Goal: Information Seeking & Learning: Learn about a topic

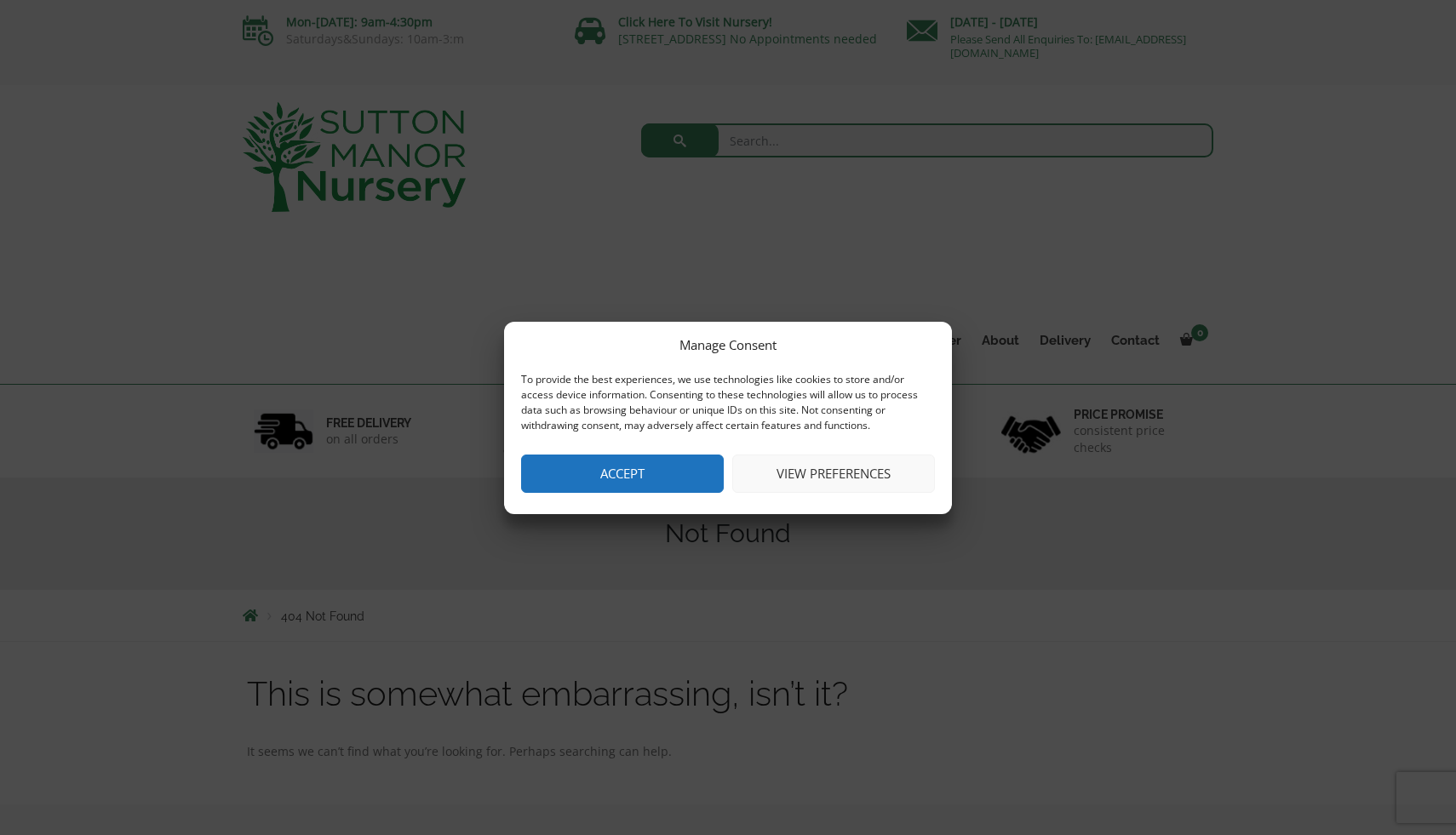
click at [571, 463] on button "Accept" at bounding box center [622, 474] width 202 height 38
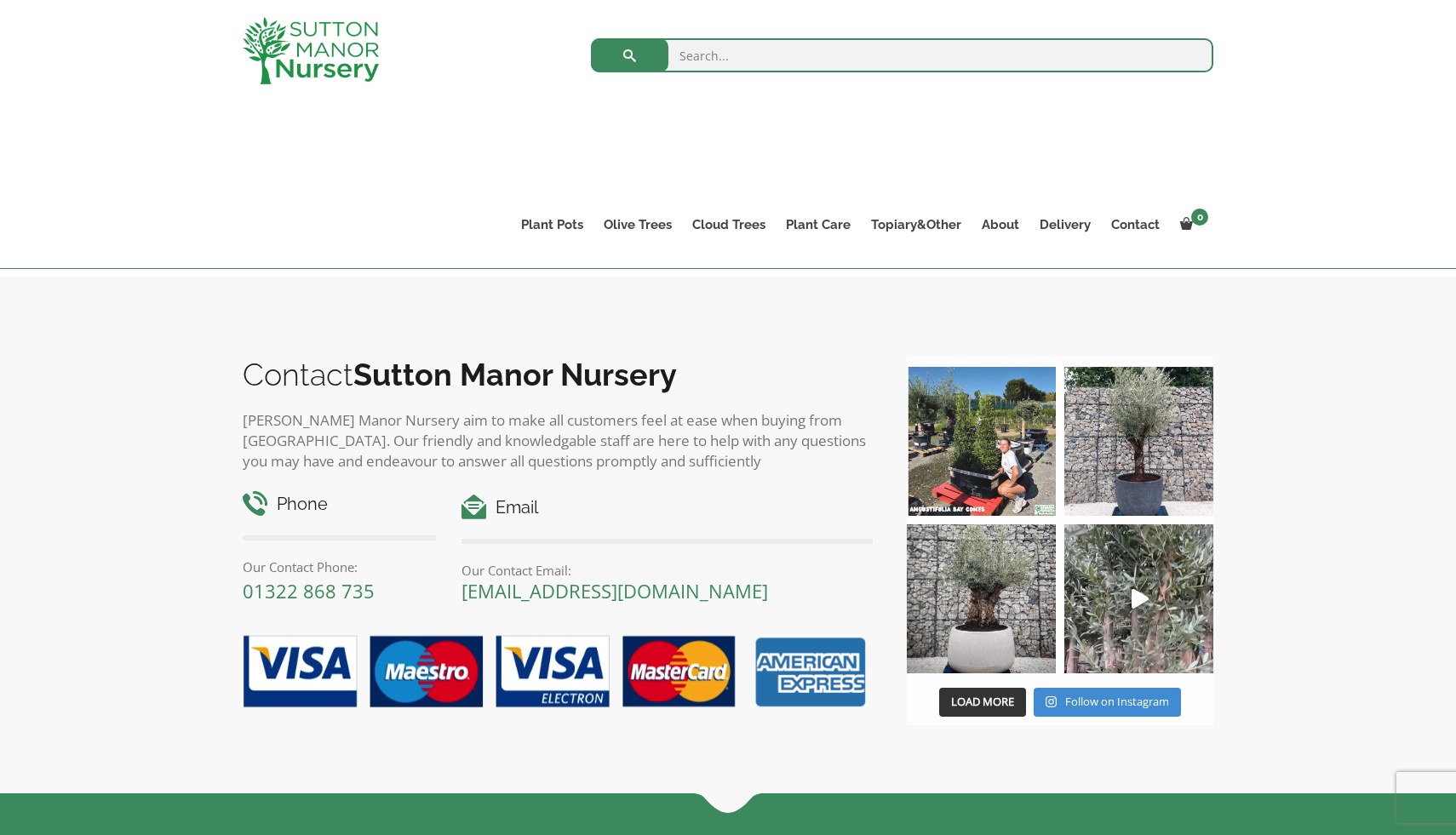
scroll to position [524, 0]
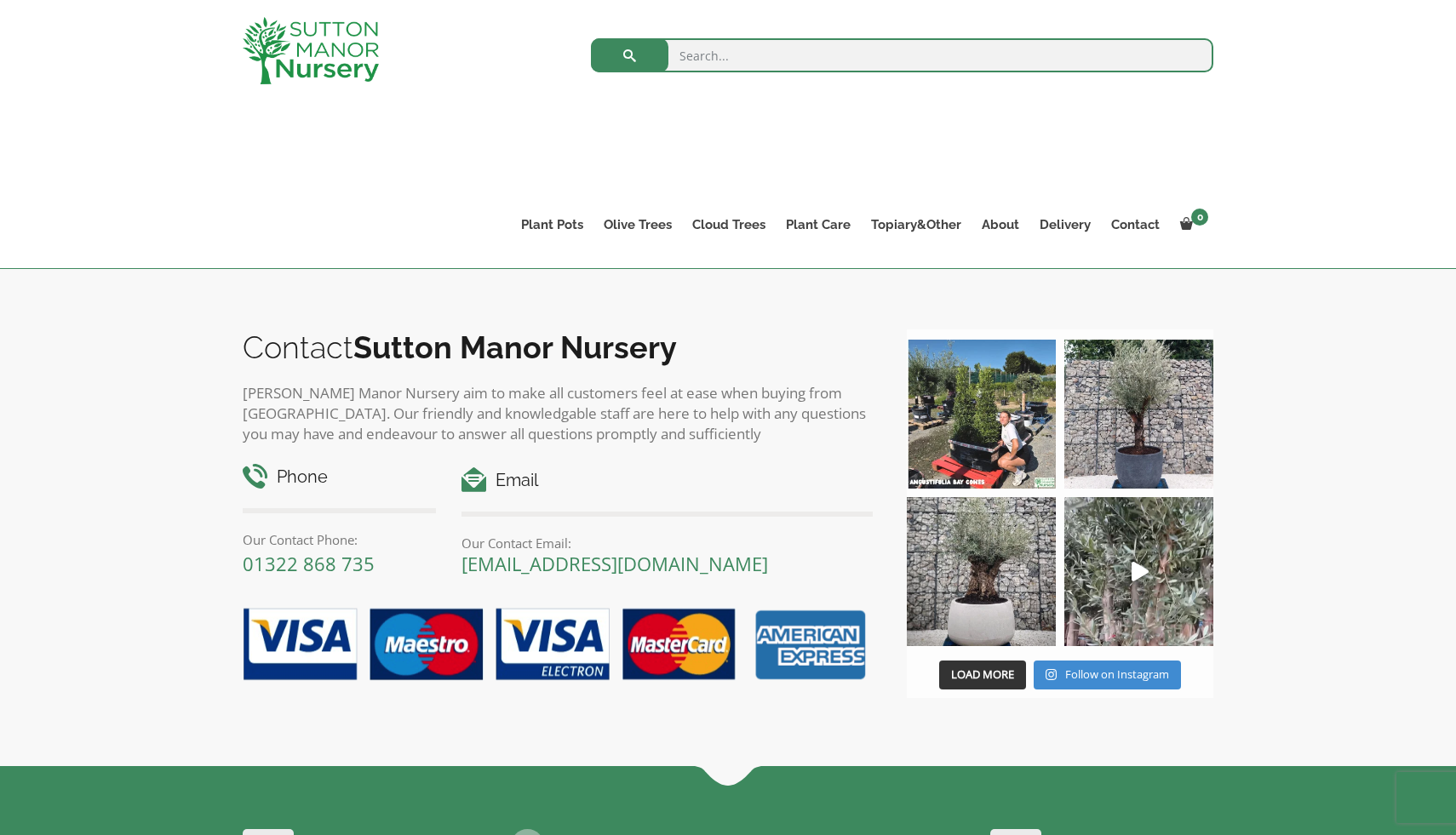
click at [711, 48] on input "search" at bounding box center [902, 55] width 623 height 34
click at [645, 264] on link "Gnarled Olive Trees" at bounding box center [692, 262] width 197 height 26
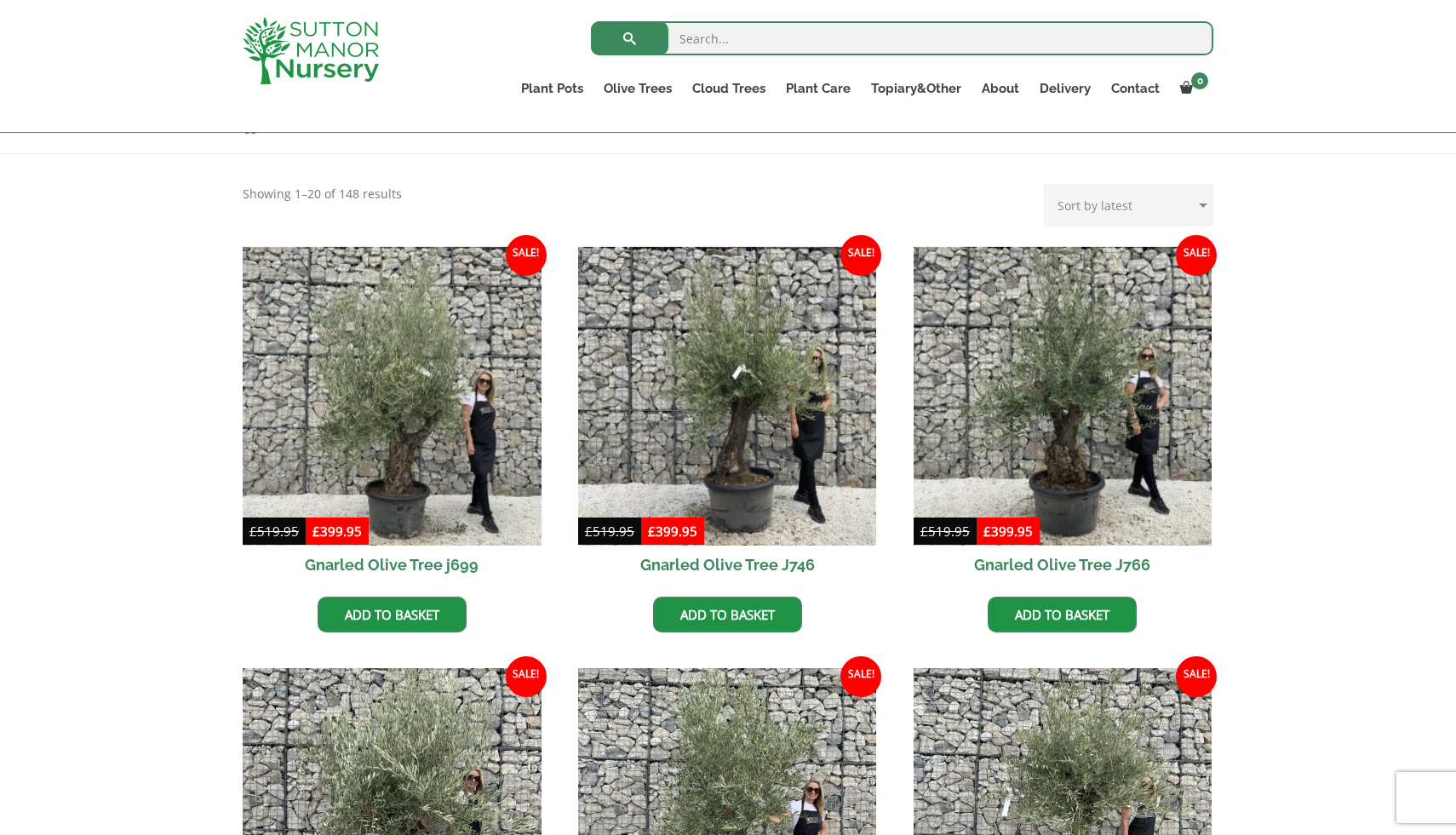
scroll to position [326, 0]
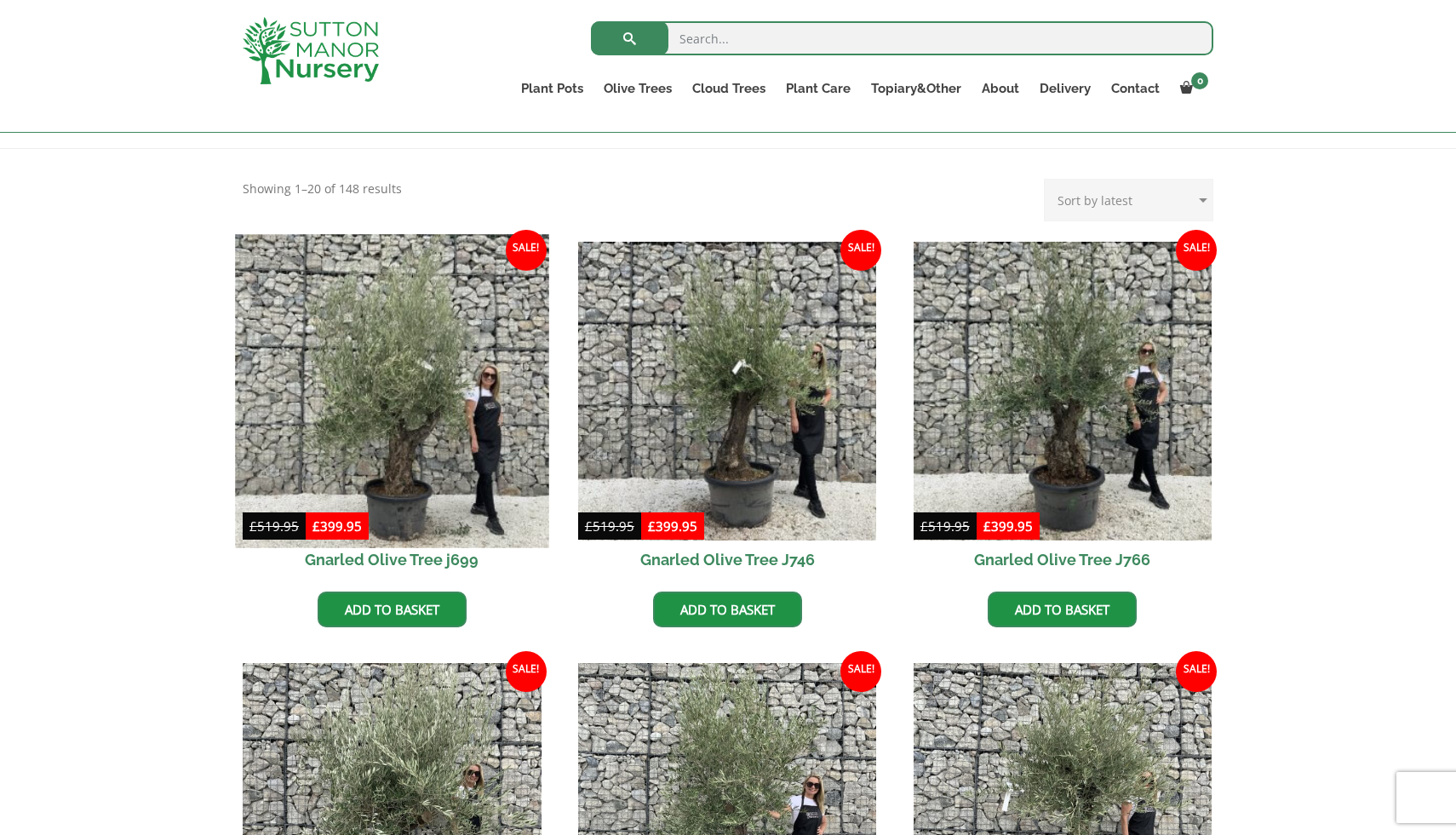
click at [381, 414] on img at bounding box center [392, 390] width 314 height 313
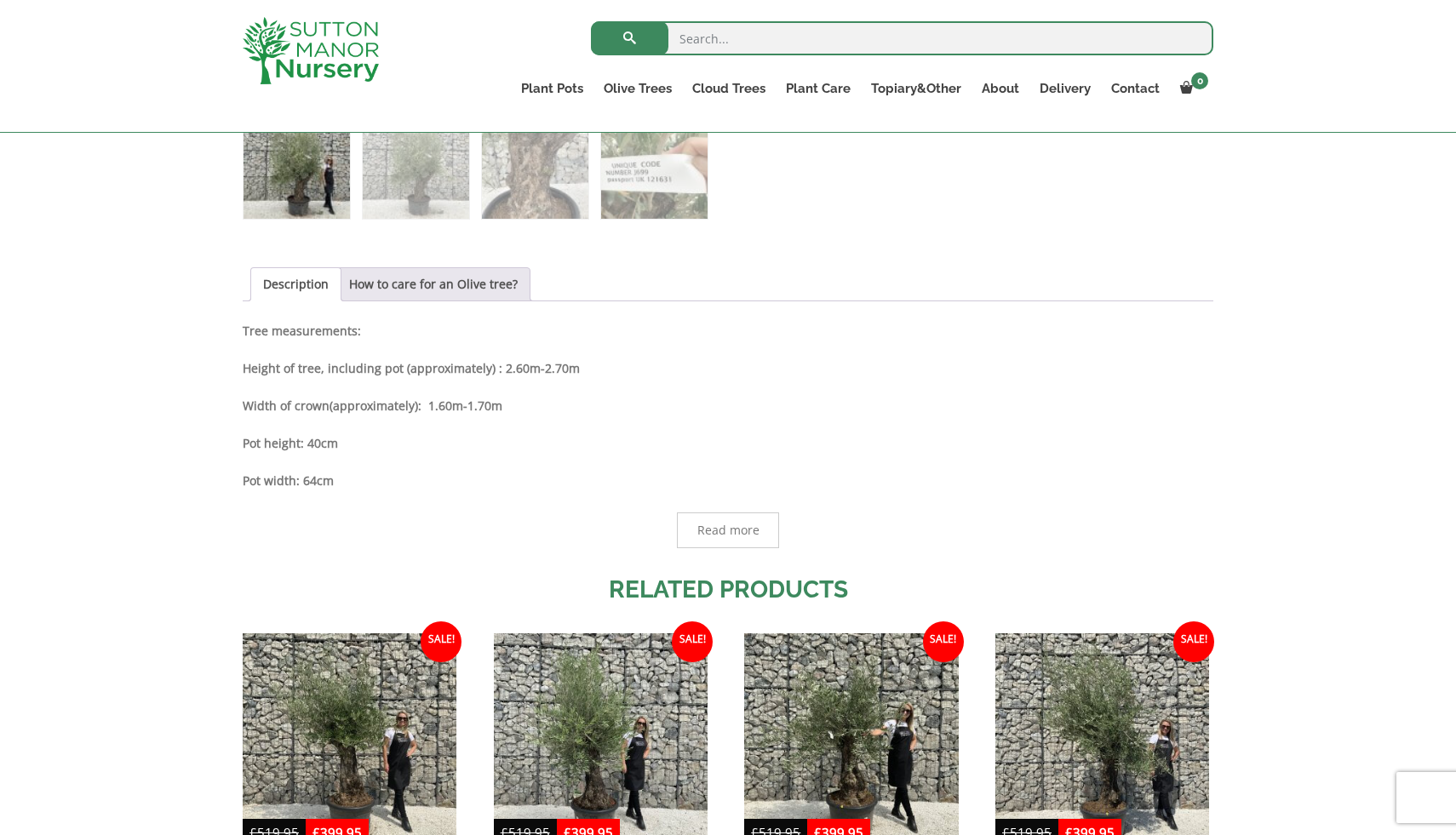
scroll to position [782, 0]
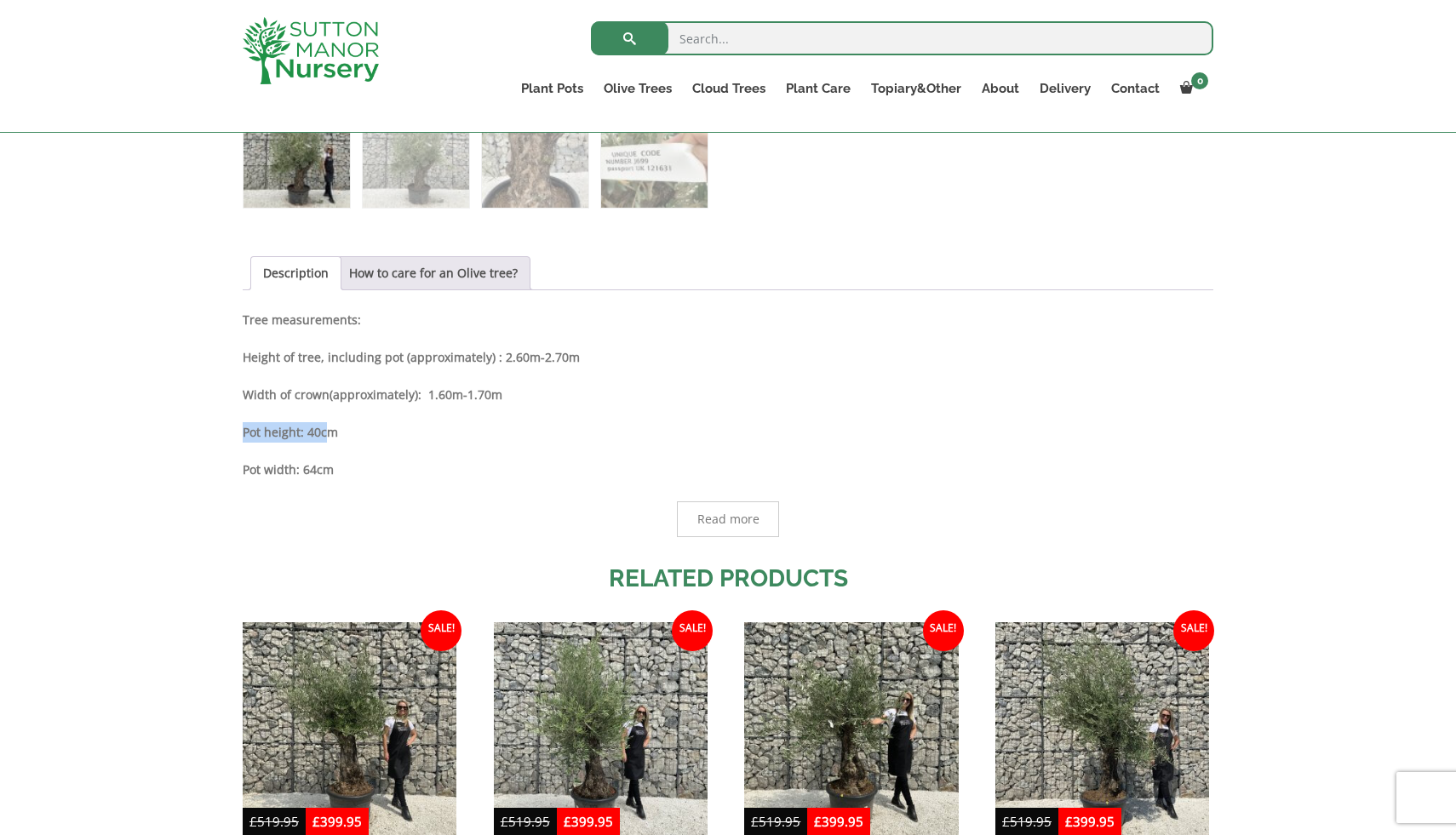
drag, startPoint x: 239, startPoint y: 434, endPoint x: 324, endPoint y: 438, distance: 85.1
click at [324, 438] on div "Sale! 🔍 Gnarled Olive Tree j699 £ 519.95 Original price was: £519.95. £ 399.95 …" at bounding box center [728, 316] width 996 height 1437
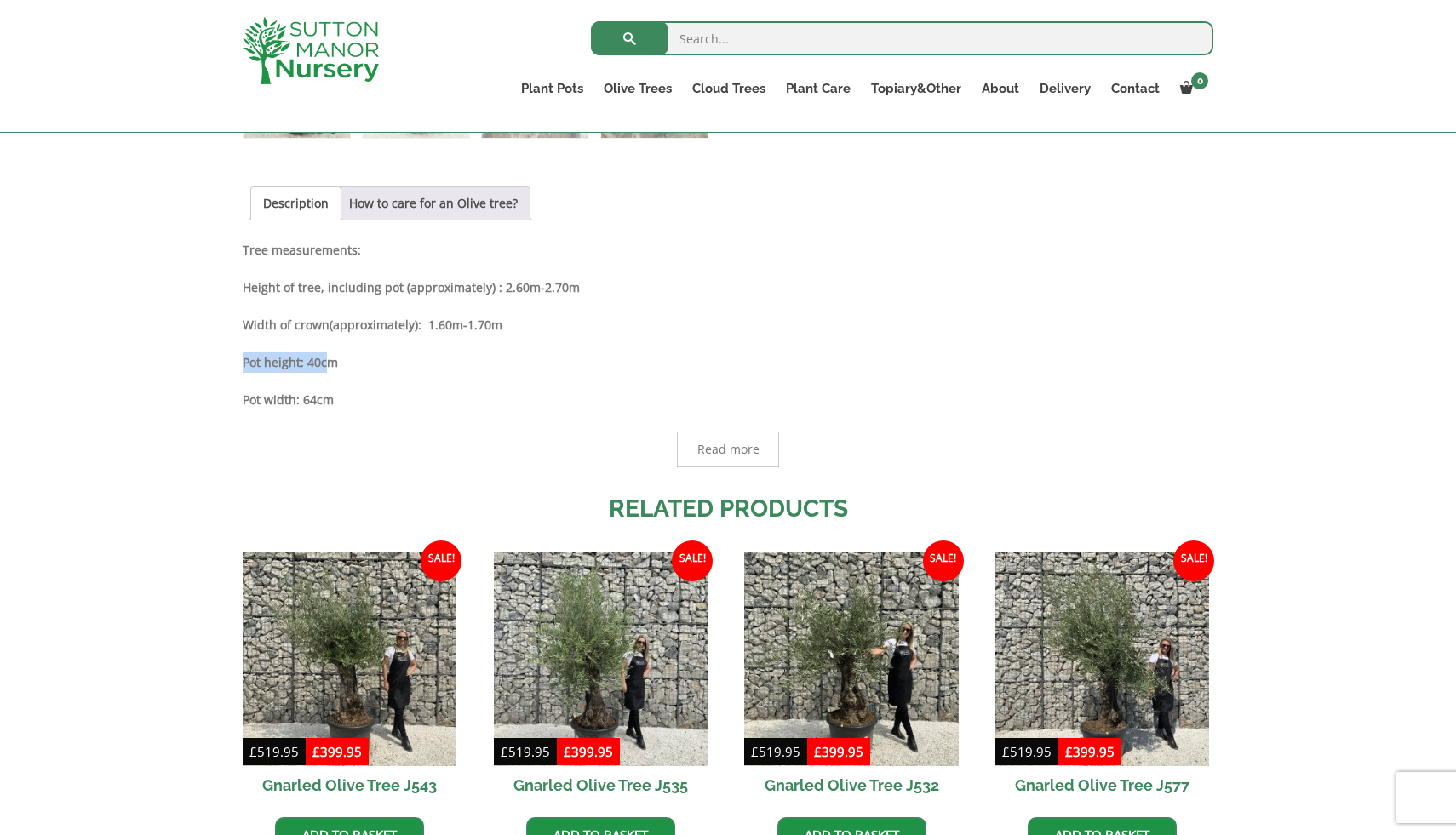
scroll to position [867, 0]
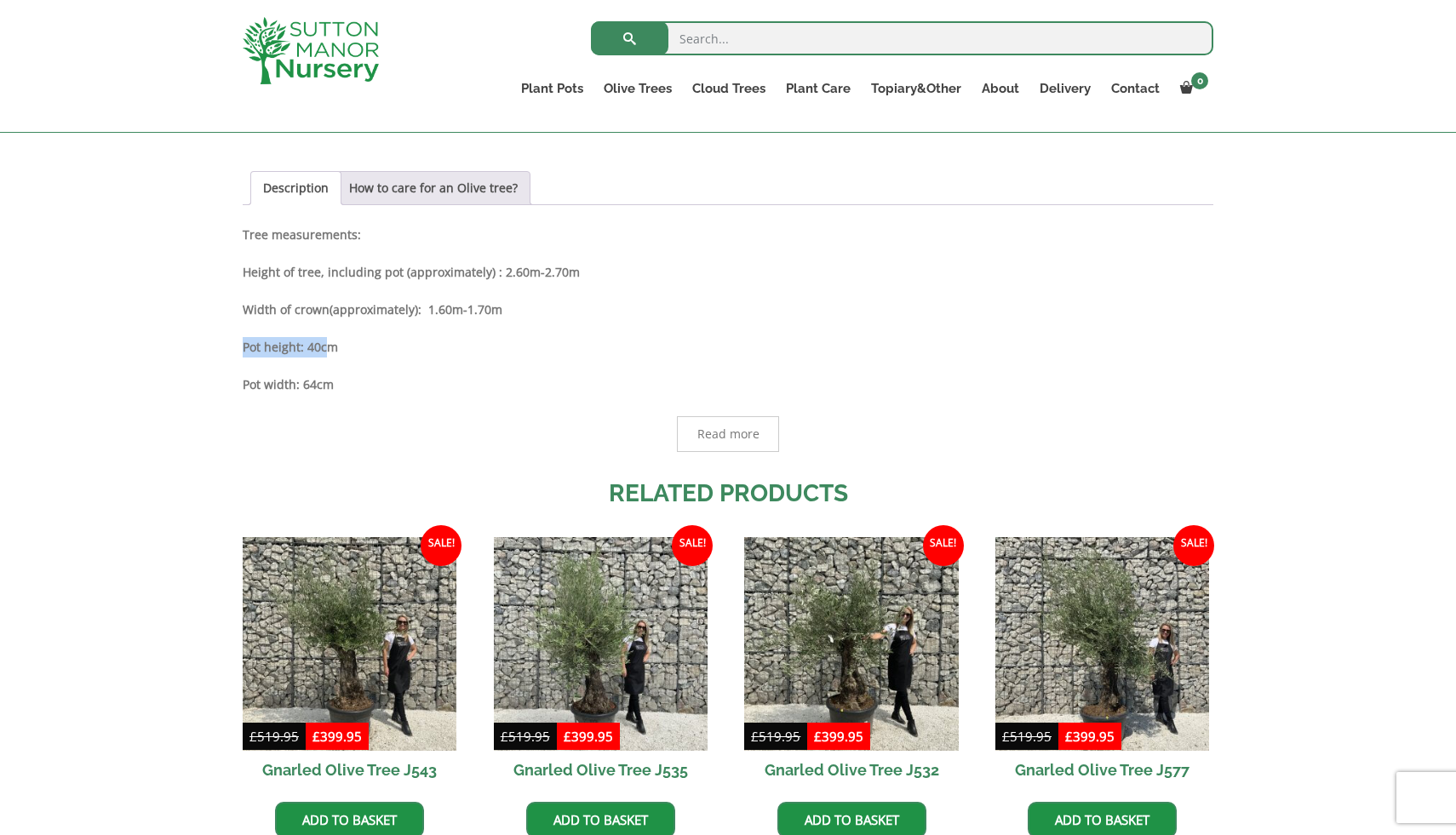
click at [707, 446] on span "Read more" at bounding box center [728, 434] width 103 height 36
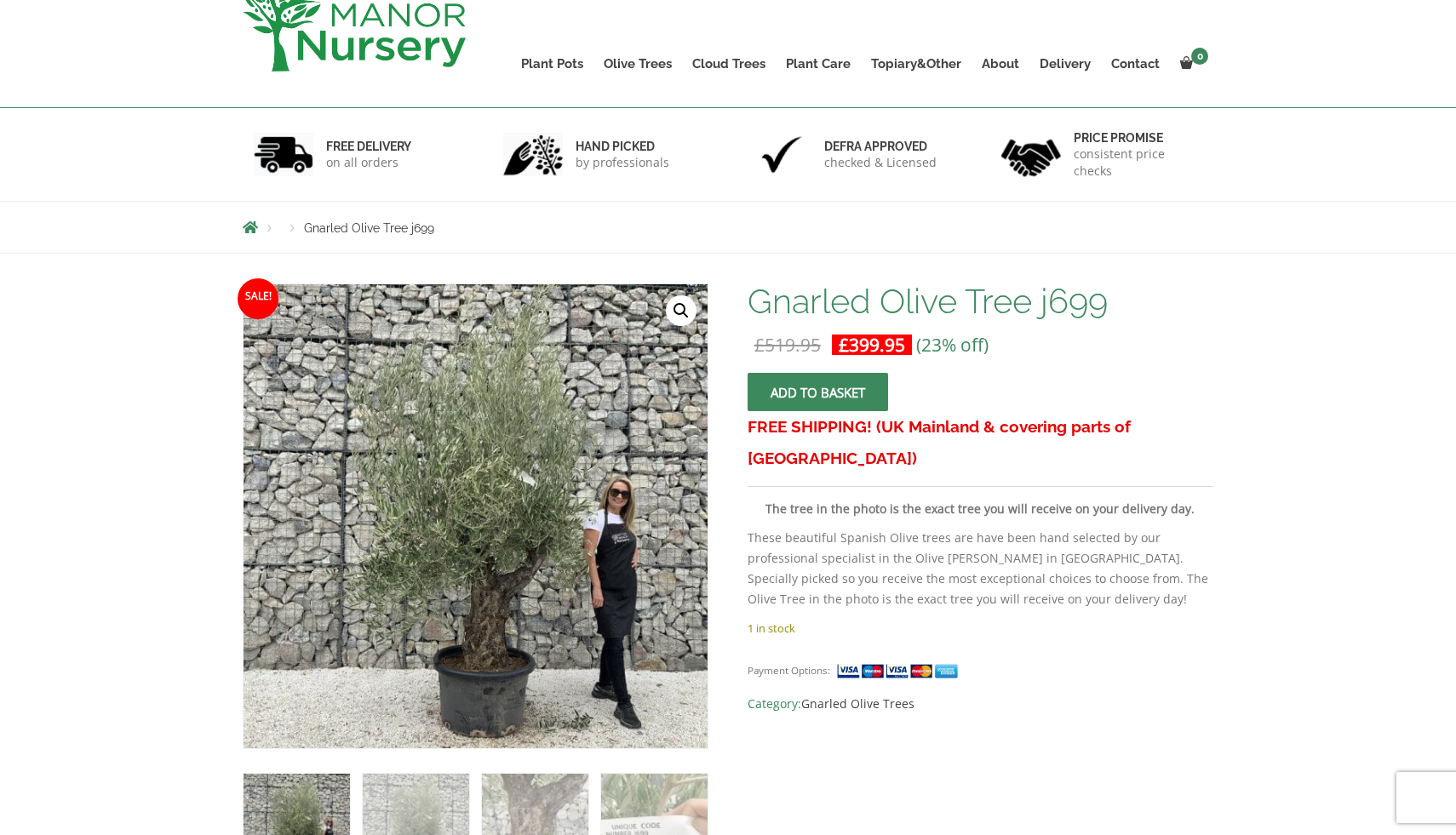
scroll to position [0, 0]
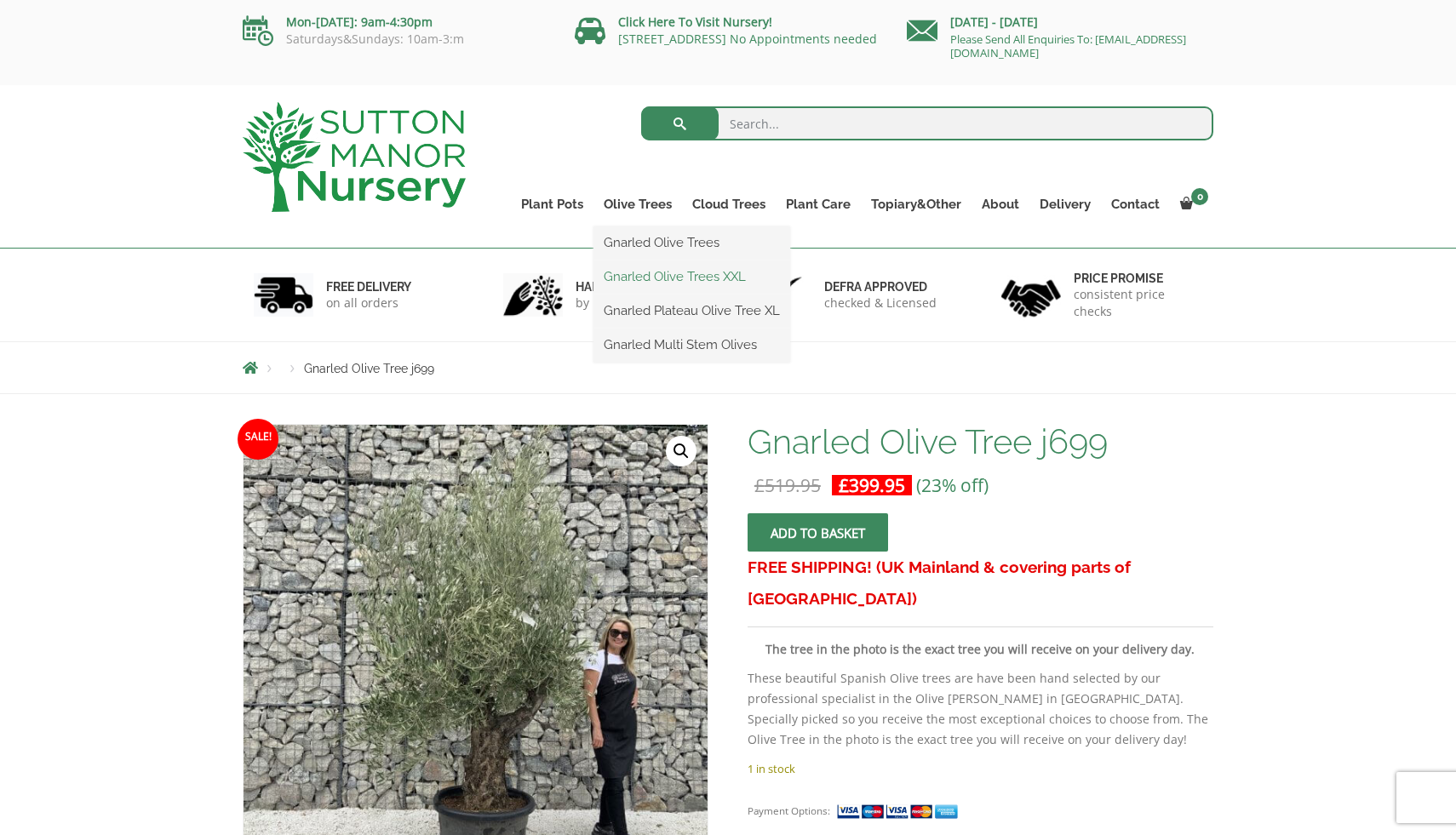
click at [656, 277] on link "Gnarled Olive Trees XXL" at bounding box center [692, 276] width 197 height 26
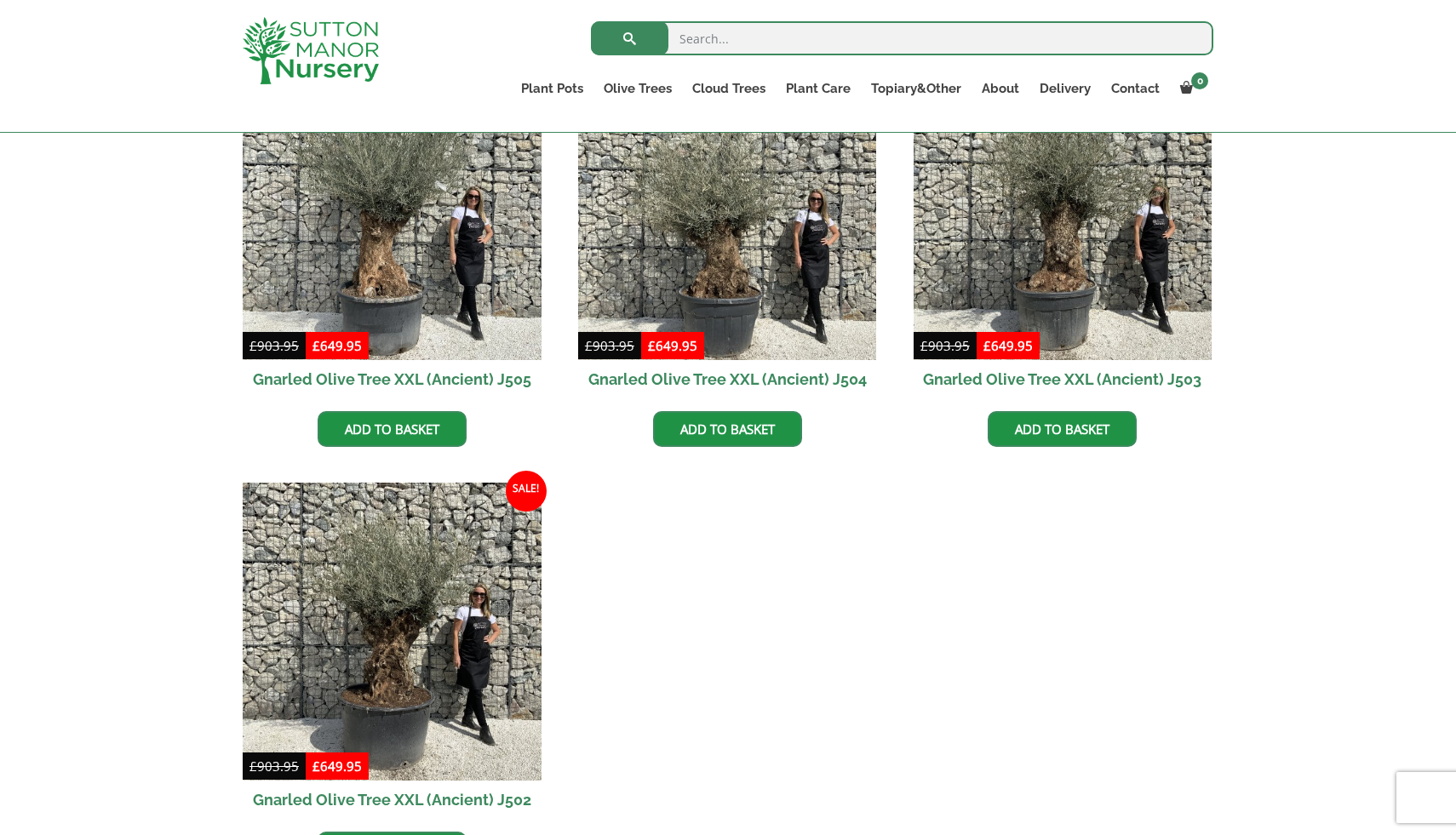
scroll to position [2618, 0]
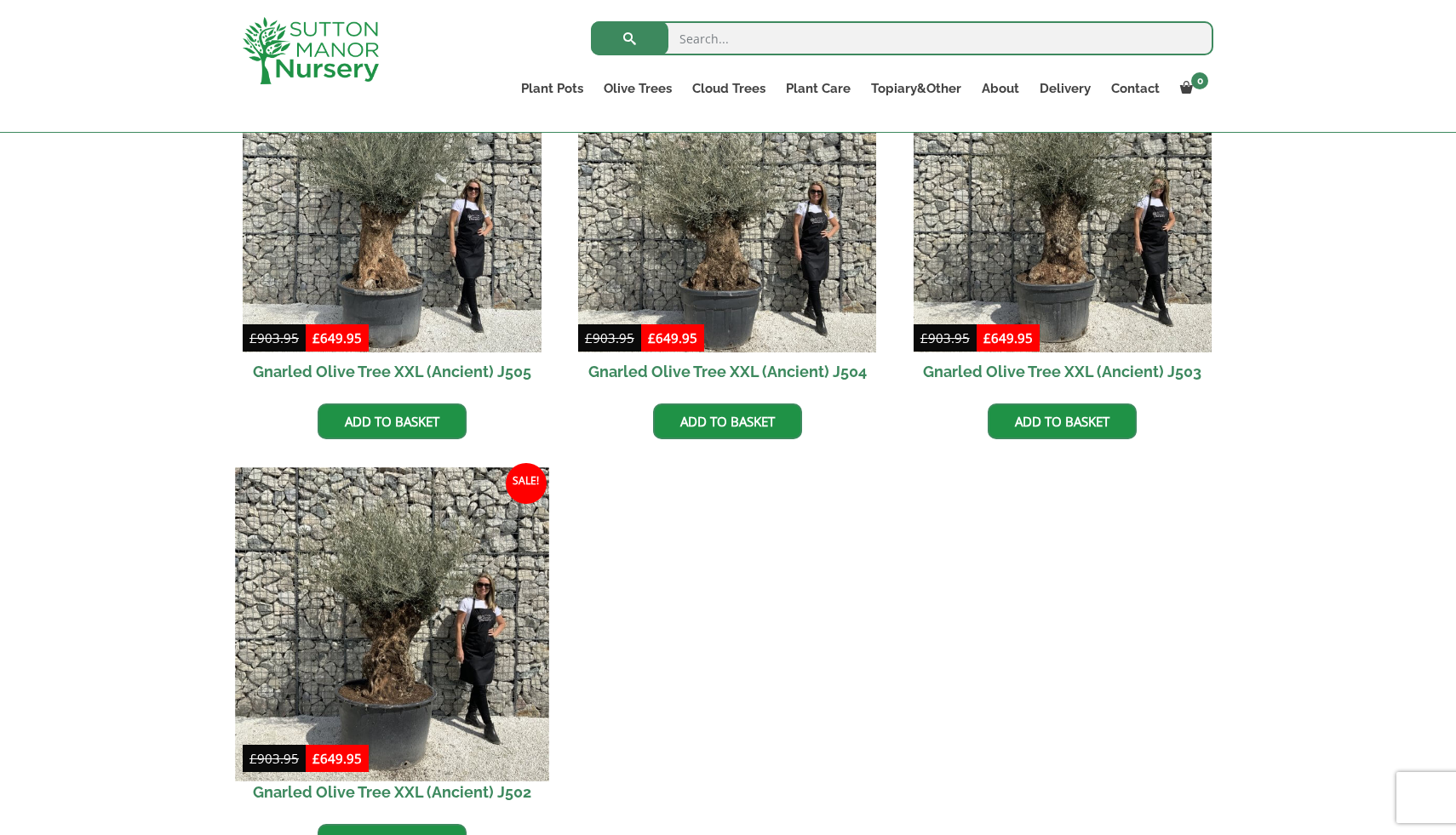
click at [369, 595] on img at bounding box center [392, 624] width 314 height 313
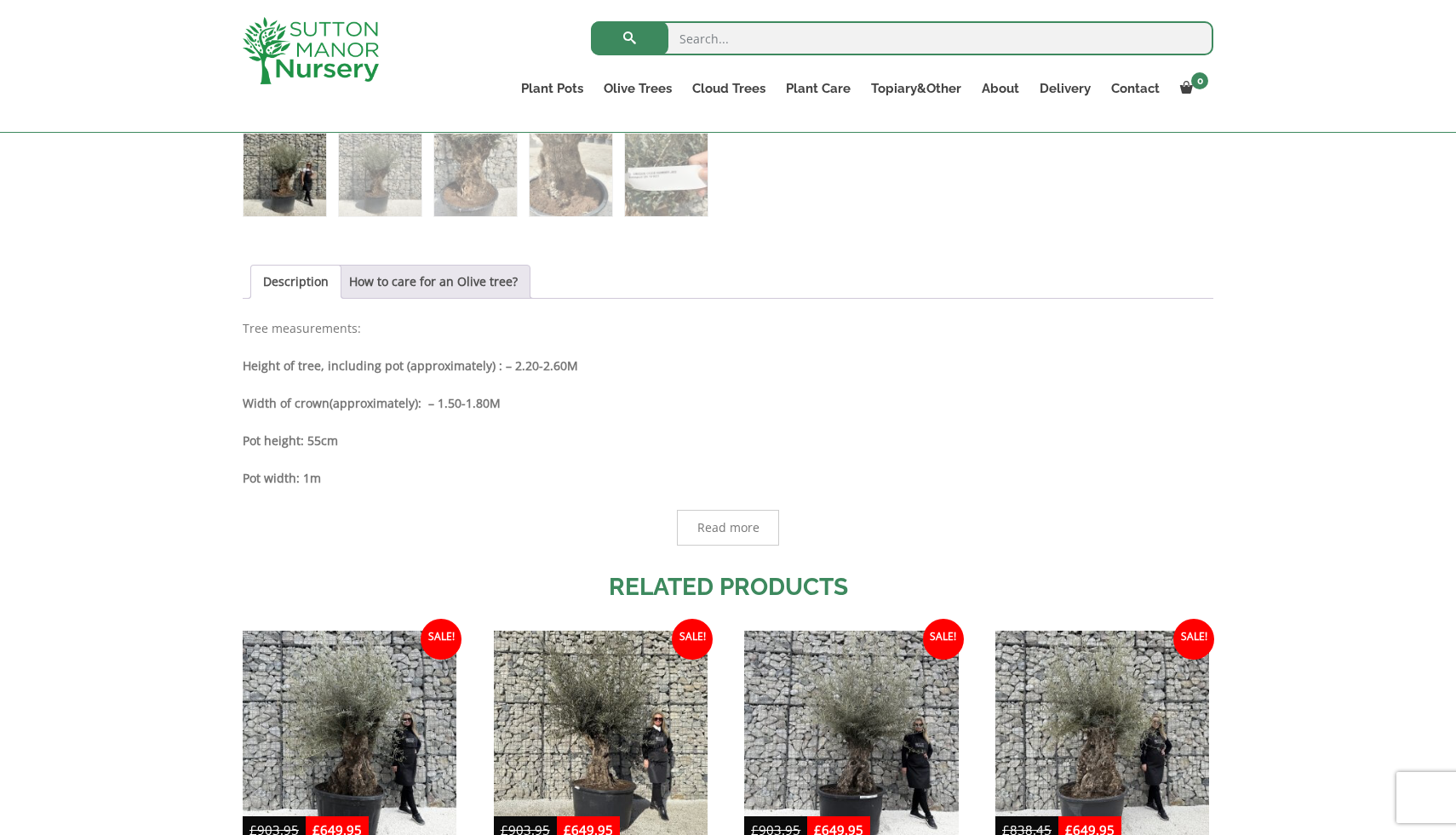
scroll to position [839, 0]
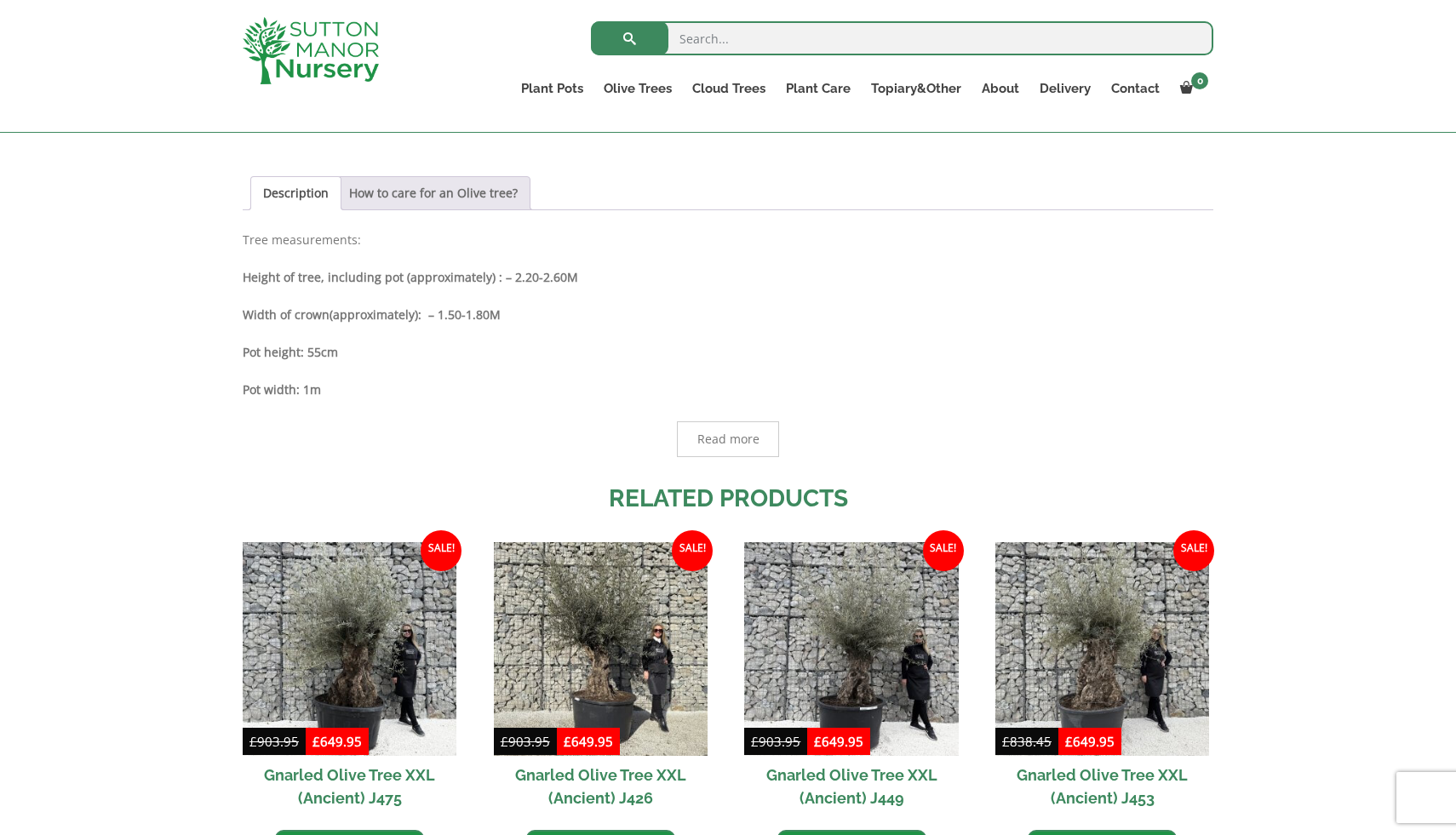
click at [439, 186] on link "How to care for an Olive tree?" at bounding box center [432, 193] width 168 height 32
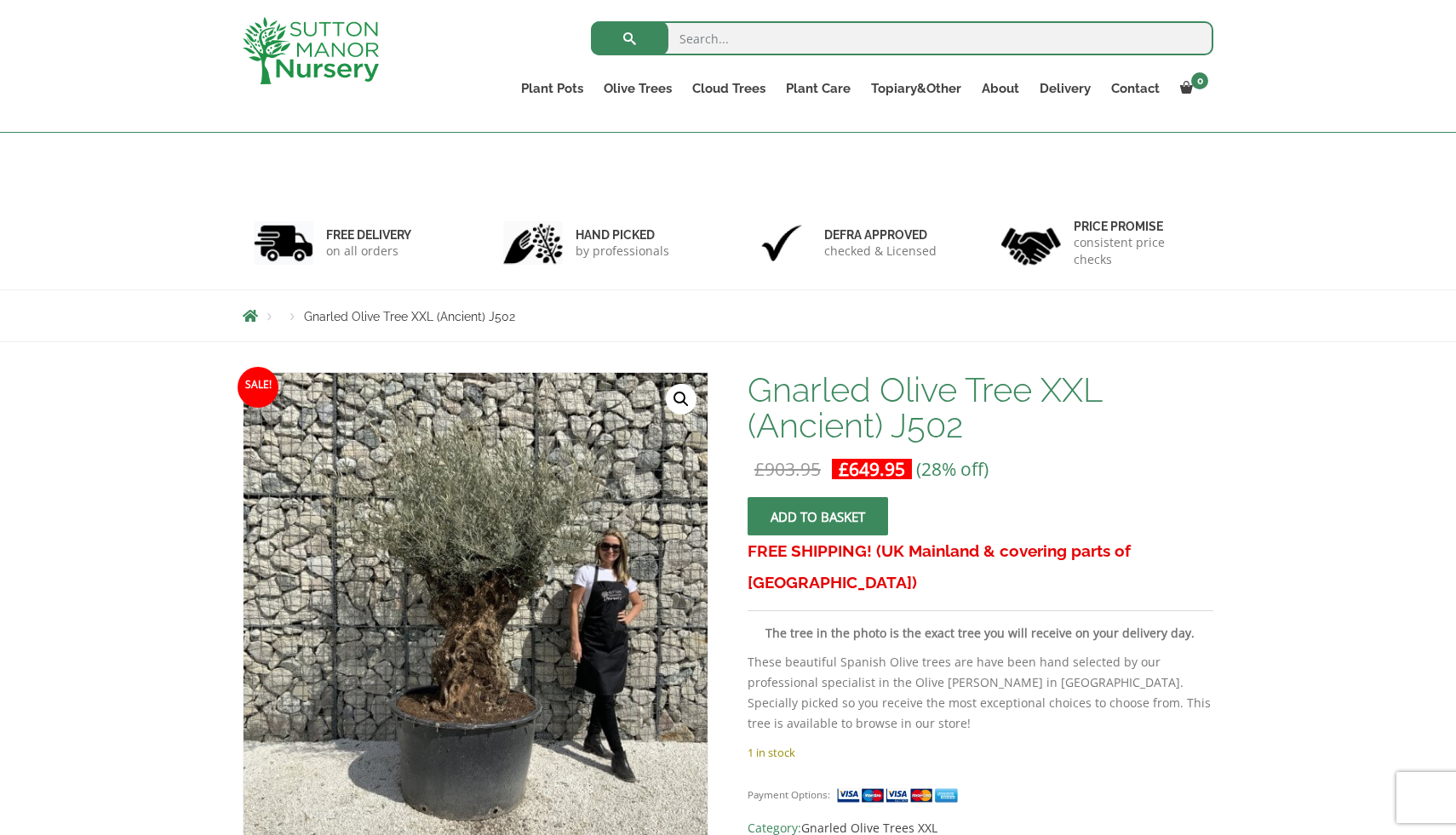
scroll to position [0, 0]
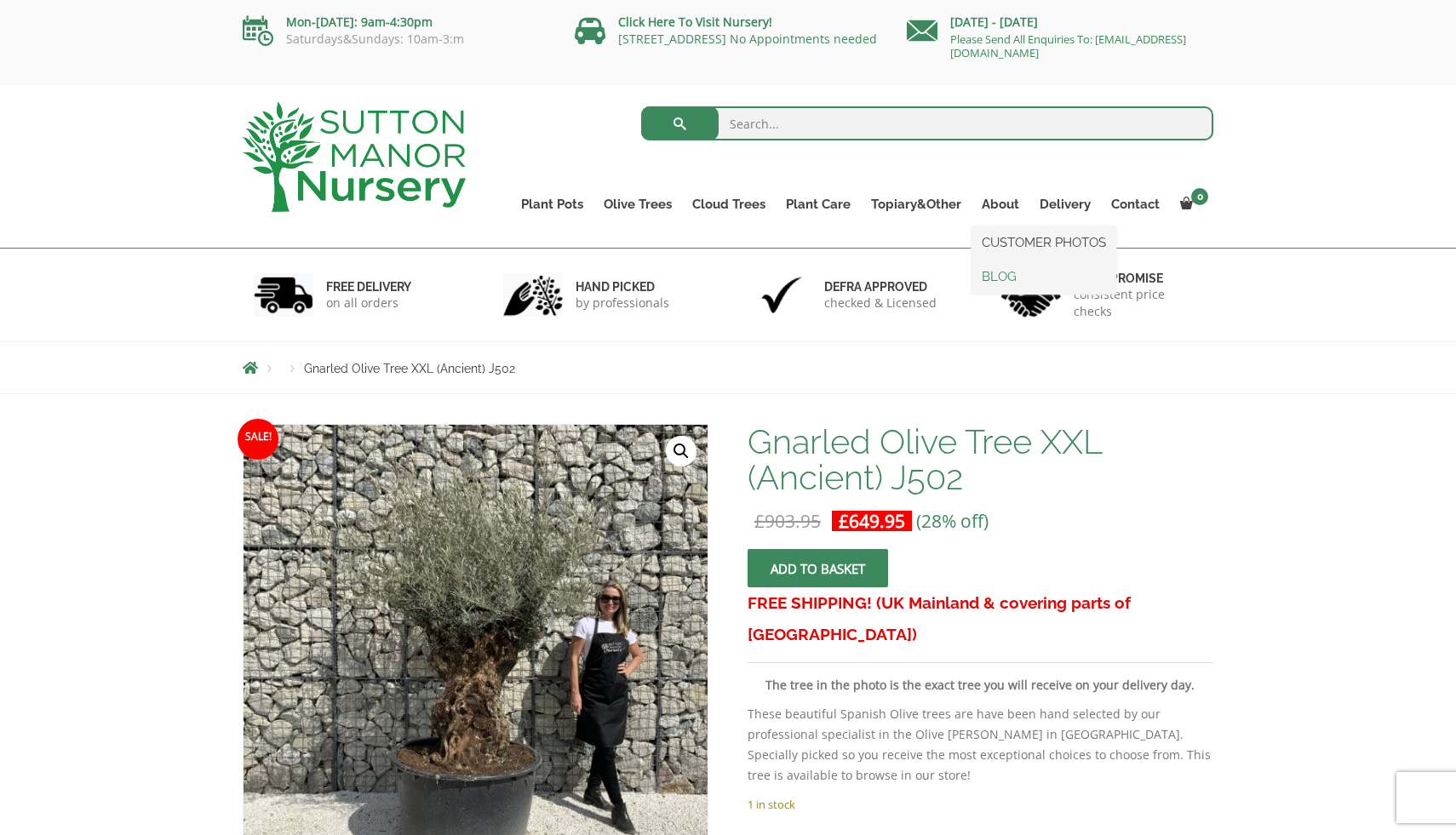
click at [1012, 270] on link "BLOG" at bounding box center [1044, 276] width 144 height 26
